Goal: Task Accomplishment & Management: Use online tool/utility

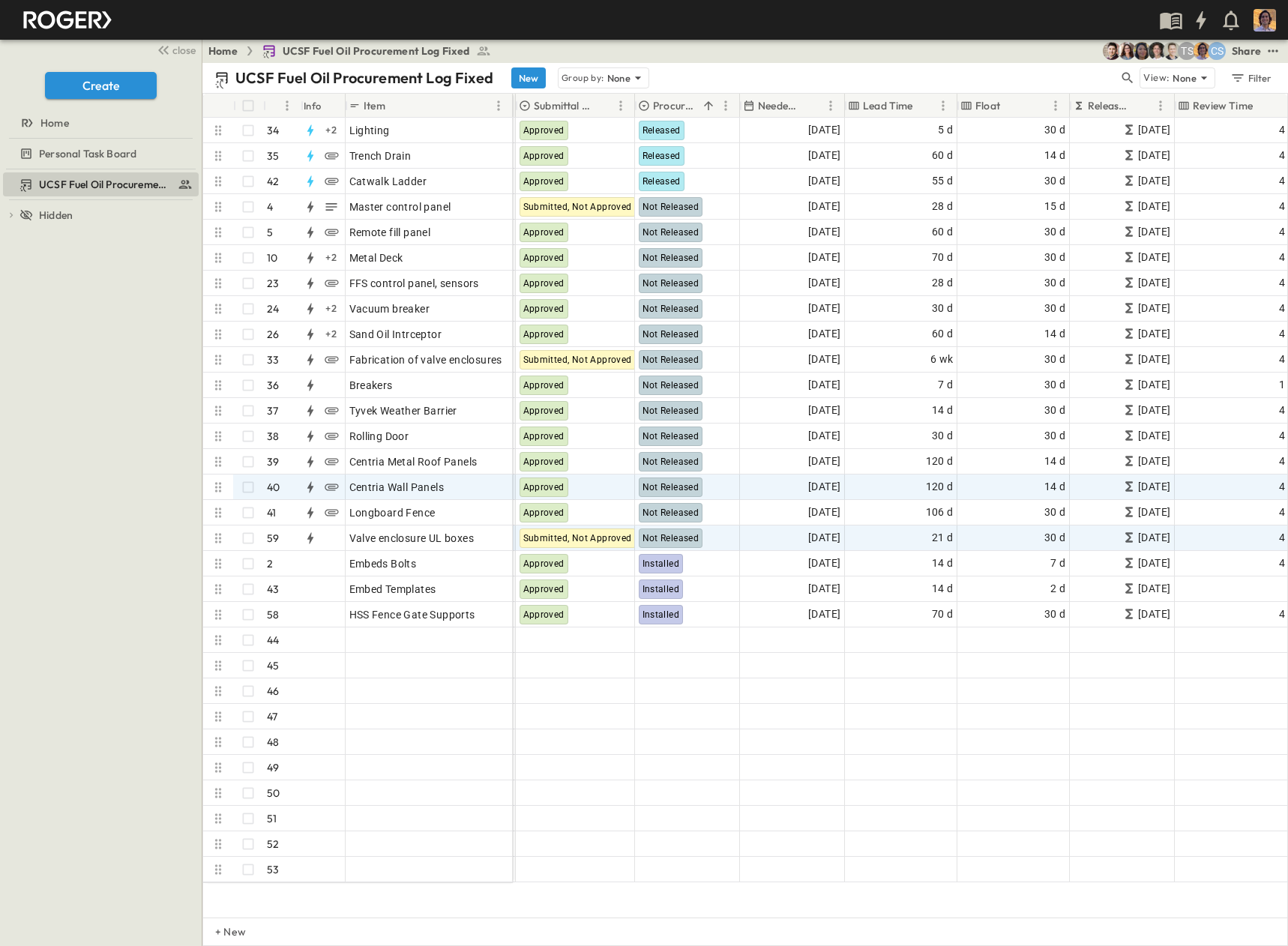
scroll to position [524, 465]
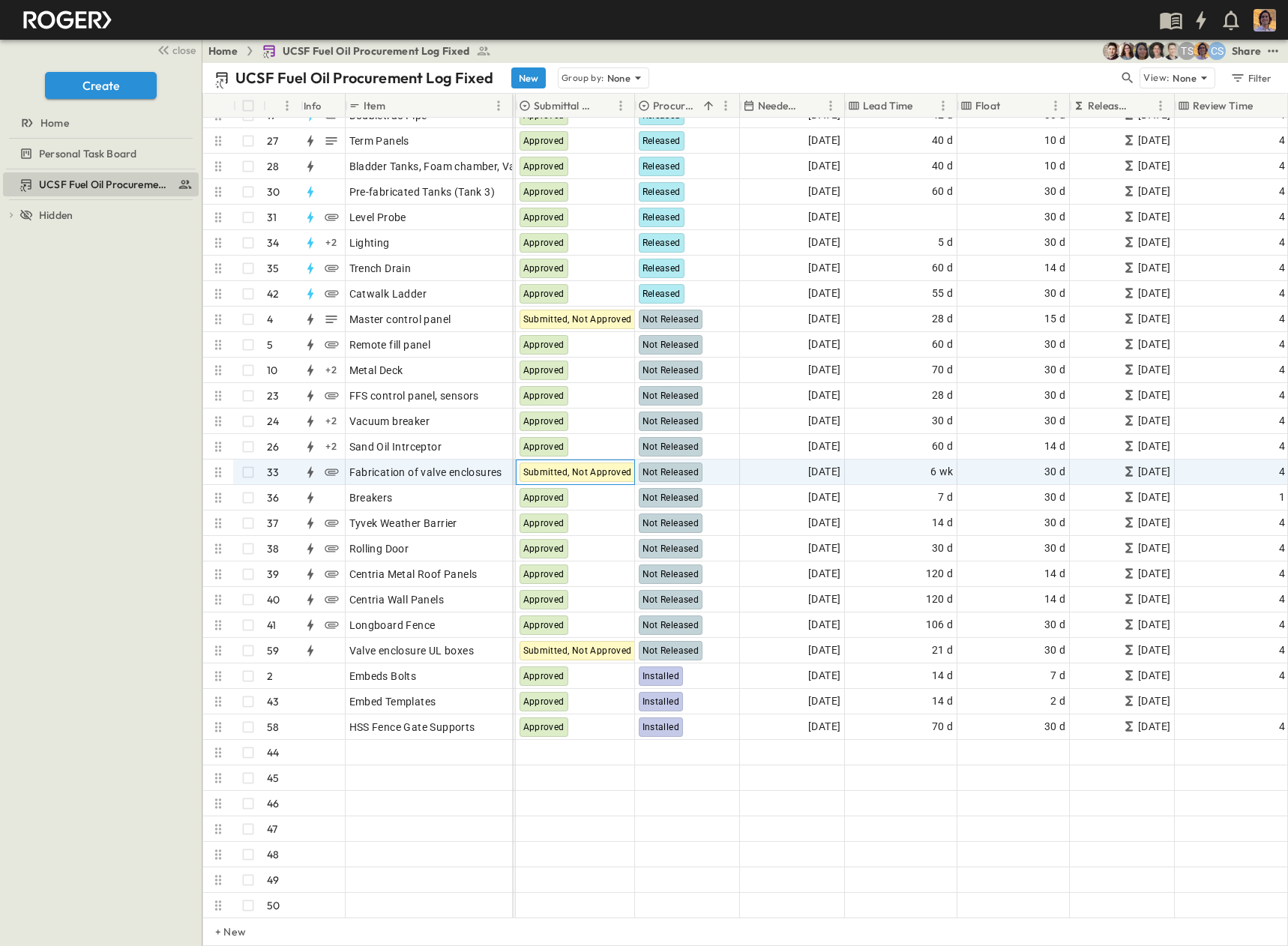
click at [580, 470] on span "Submitted, Not Approved" at bounding box center [577, 471] width 109 height 10
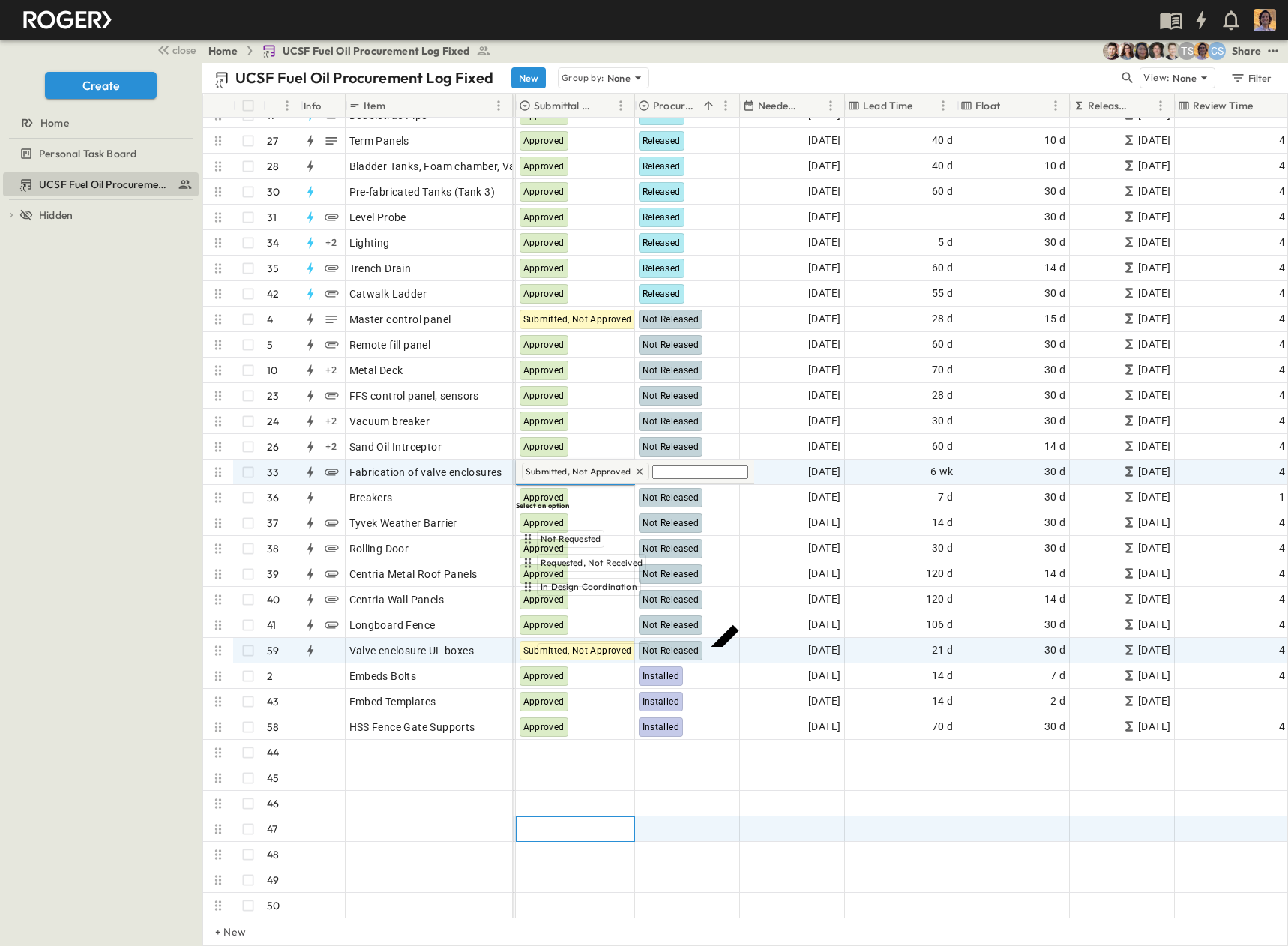
click at [616, 822] on div at bounding box center [575, 829] width 118 height 24
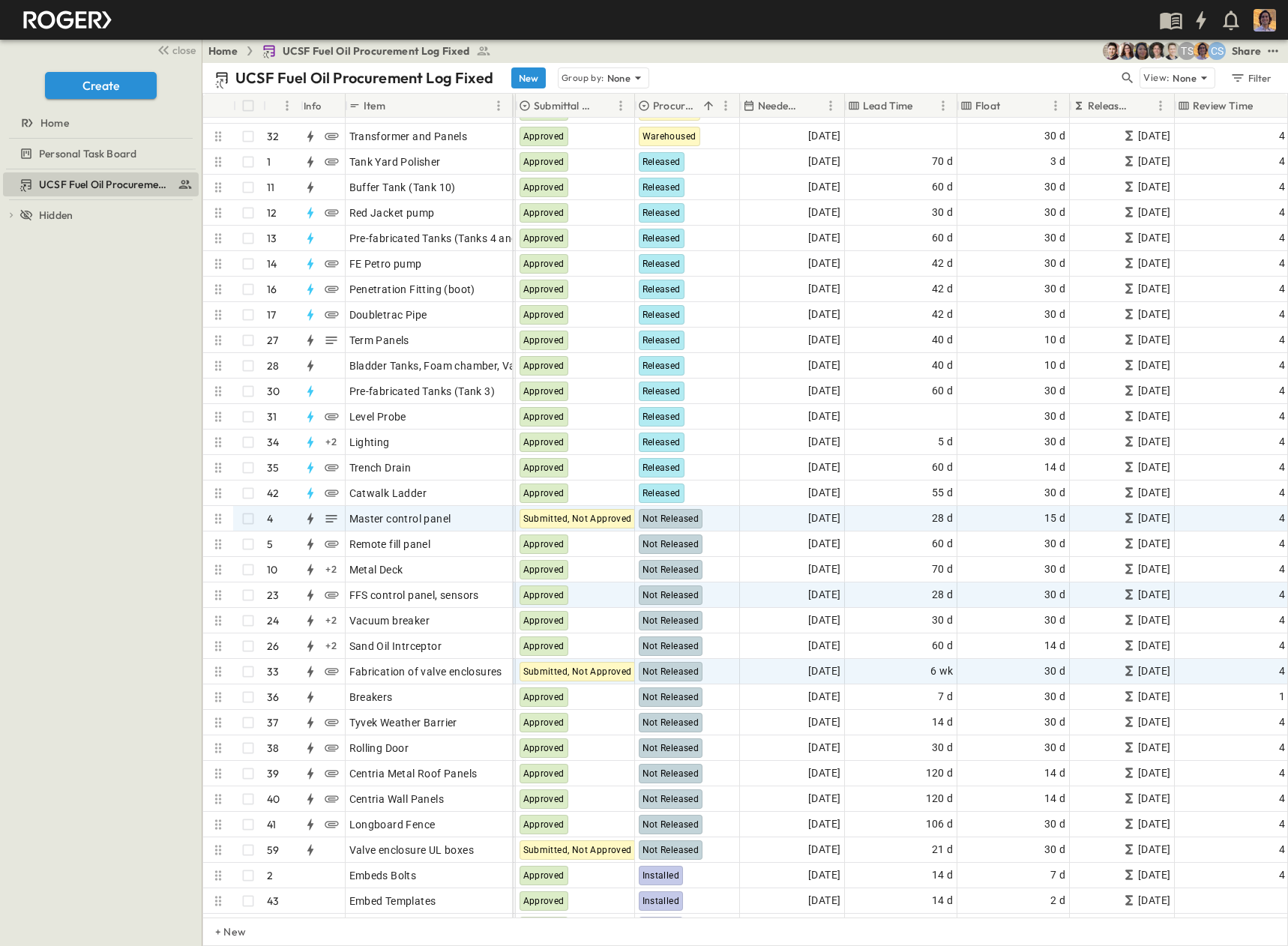
scroll to position [225, 465]
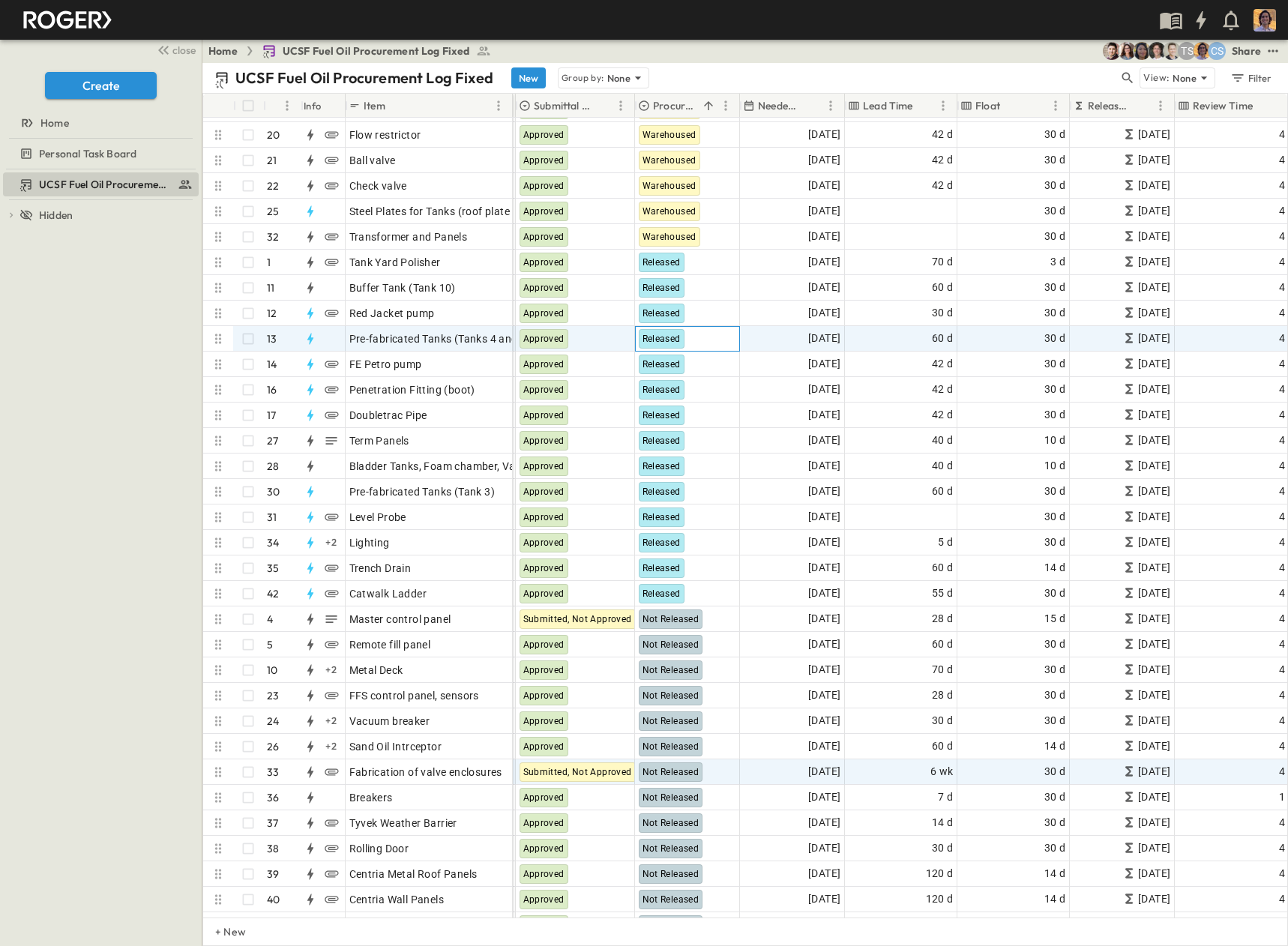
click at [672, 335] on span "Released" at bounding box center [662, 338] width 38 height 10
click at [691, 530] on span "Warehoused" at bounding box center [686, 536] width 52 height 12
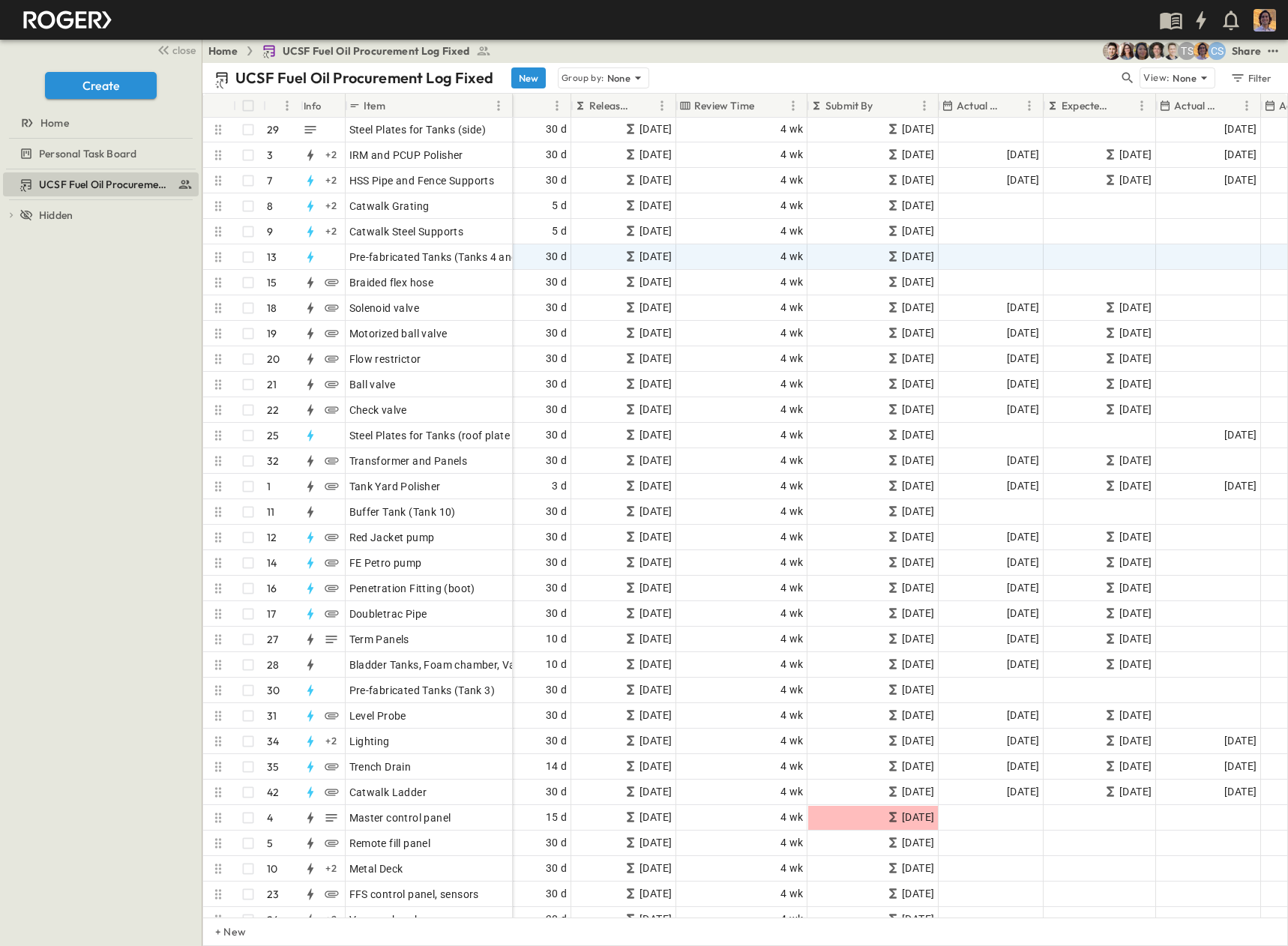
scroll to position [0, 965]
